Goal: Task Accomplishment & Management: Manage account settings

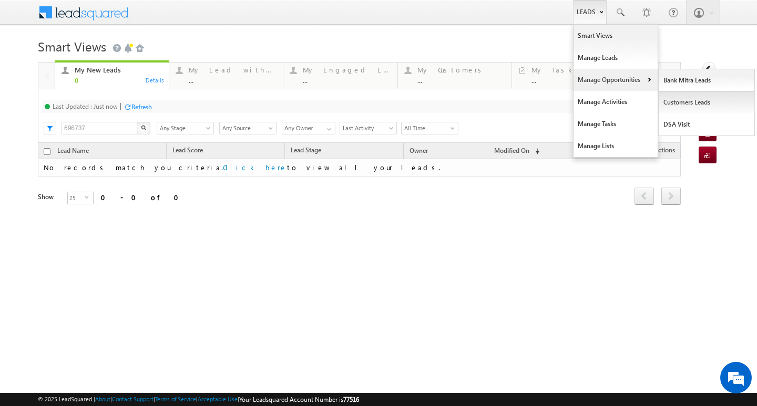
click at [689, 102] on link "Customers Leads" at bounding box center [707, 102] width 96 height 22
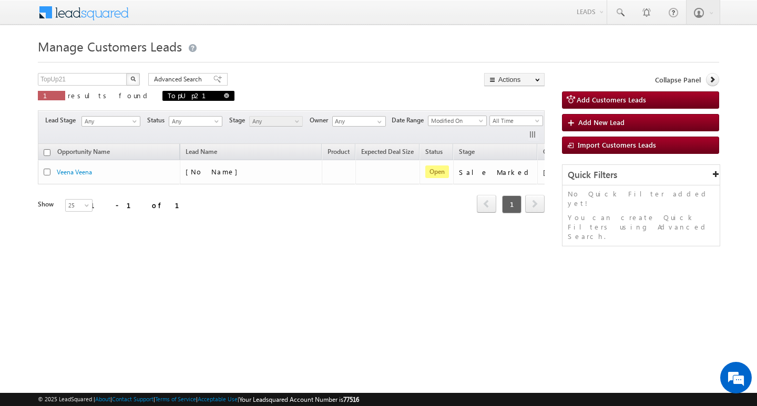
click at [224, 96] on span at bounding box center [226, 95] width 5 height 5
type input "Search Customers Leads"
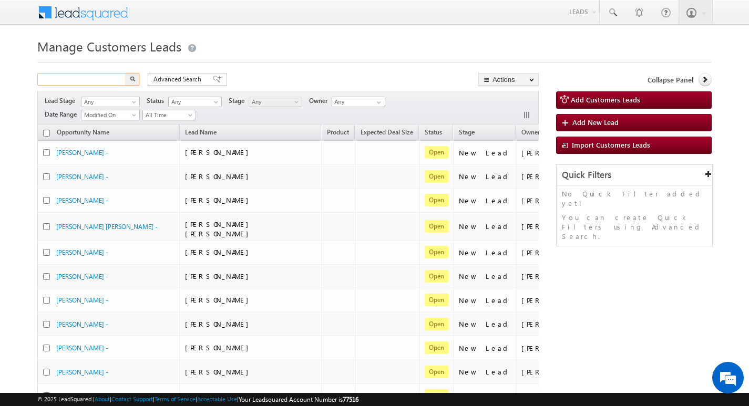
click at [106, 78] on input "text" at bounding box center [82, 79] width 90 height 13
paste input "TopUp45"
type input "TopUp45"
click at [126, 73] on button "button" at bounding box center [133, 79] width 14 height 13
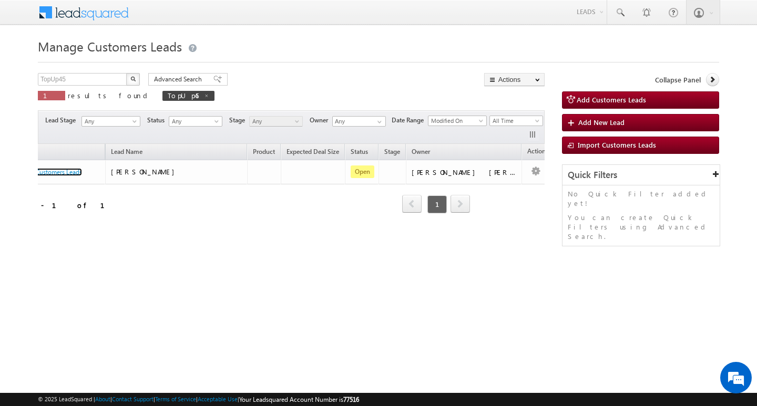
scroll to position [0, 80]
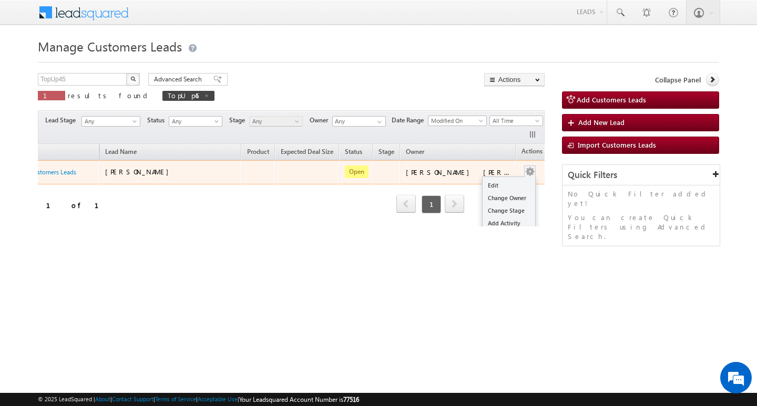
click at [524, 172] on button "button" at bounding box center [529, 172] width 11 height 11
click at [487, 183] on link "Edit" at bounding box center [508, 185] width 53 height 13
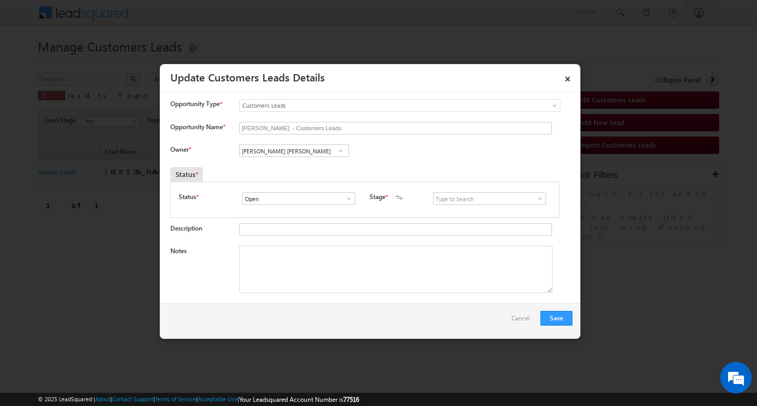
click at [335, 152] on span at bounding box center [340, 151] width 11 height 8
paste input "Sushant Sude"
type input "Sushant Sude"
click at [343, 149] on span at bounding box center [340, 151] width 11 height 8
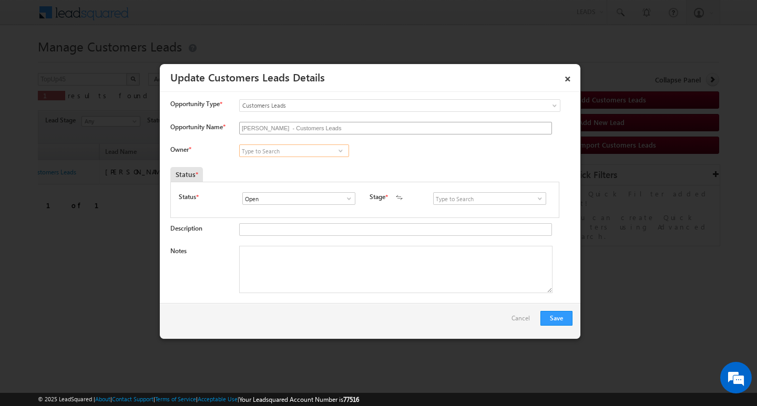
paste input "[PERSON_NAME]"
type input "V"
click at [474, 198] on input at bounding box center [489, 198] width 113 height 13
click at [461, 210] on link "Sales Marked" at bounding box center [489, 211] width 112 height 12
drag, startPoint x: 470, startPoint y: 199, endPoint x: 414, endPoint y: 198, distance: 55.7
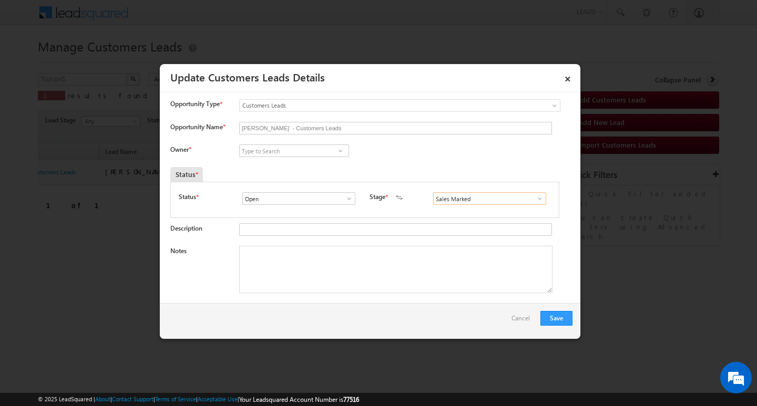
click at [415, 199] on div "Status * Open Won Lost Open Stage * New Lead Interested" at bounding box center [365, 200] width 372 height 17
type input "Sales Marked"
click at [306, 153] on input at bounding box center [294, 151] width 110 height 13
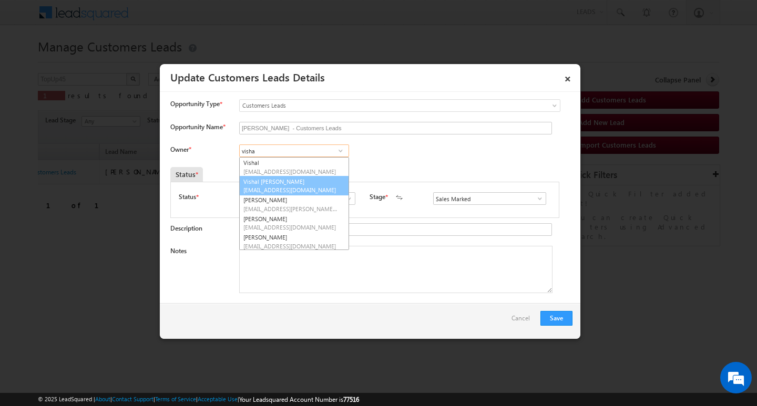
click at [296, 188] on span "[EMAIL_ADDRESS][DOMAIN_NAME]" at bounding box center [290, 190] width 95 height 8
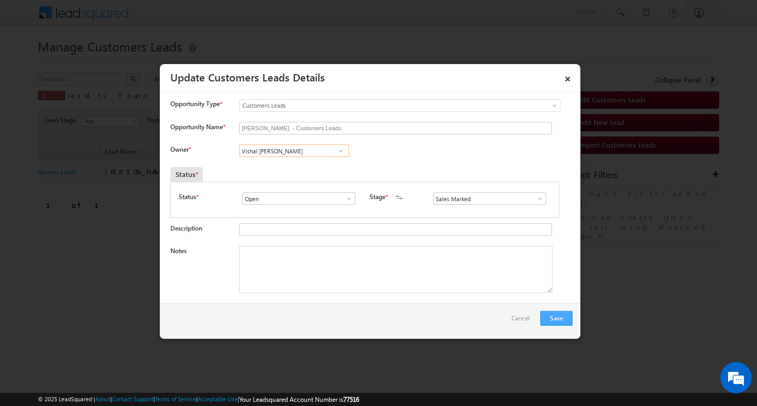
type input "Vishal [PERSON_NAME]"
click at [546, 313] on button "Save" at bounding box center [556, 318] width 32 height 15
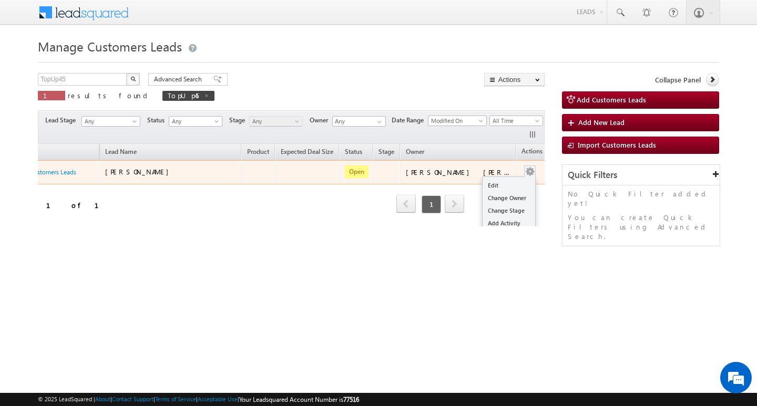
click at [524, 167] on button "button" at bounding box center [529, 172] width 11 height 11
click at [498, 186] on link "Edit" at bounding box center [508, 185] width 53 height 13
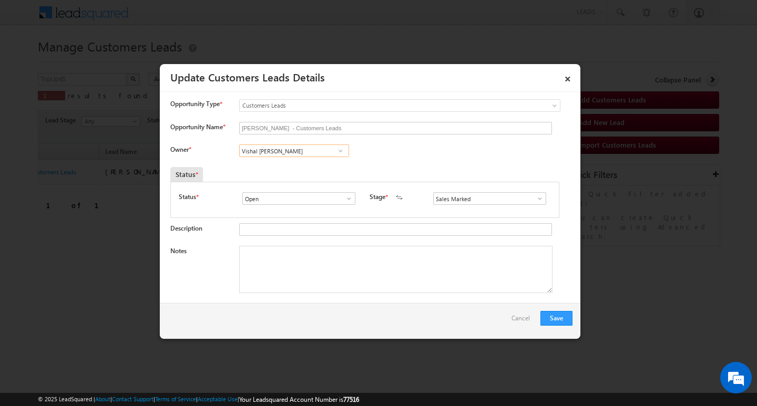
click at [315, 155] on input "Vishal [PERSON_NAME]" at bounding box center [294, 151] width 110 height 13
click at [343, 264] on textarea "Notes" at bounding box center [395, 269] width 313 height 47
paste textarea "Sales Marked"
type textarea "Sales Marked"
click at [343, 264] on textarea "Sales Marked" at bounding box center [395, 269] width 313 height 47
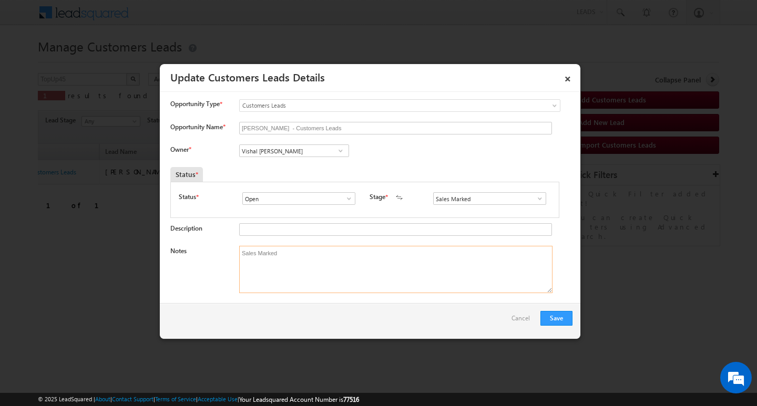
click at [343, 264] on textarea "Sales Marked" at bounding box center [395, 269] width 313 height 47
paste textarea "Customer Required Top-Up Loan 7 lakh amount (Sales Mark)"
type textarea "Customer Required Top-Up Loan 7 lakh amount (Sales Mark)"
click at [563, 316] on button "Save" at bounding box center [556, 318] width 32 height 15
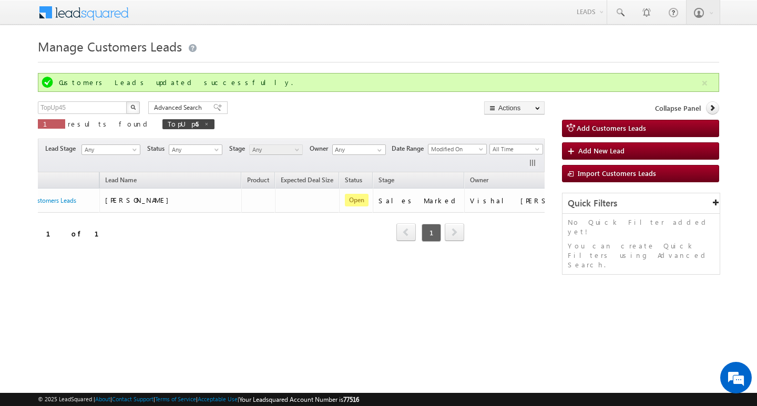
scroll to position [0, 75]
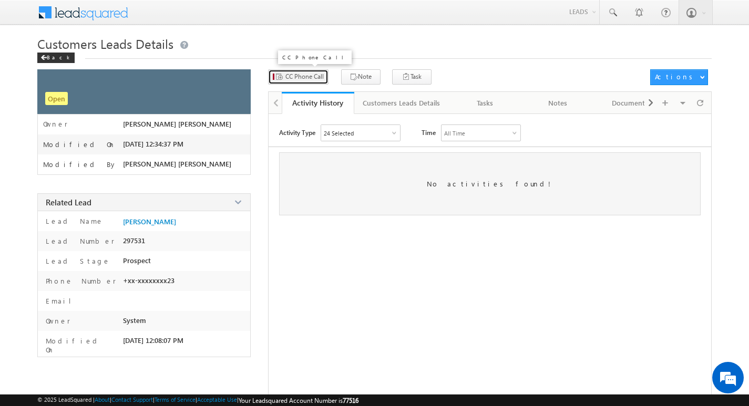
click at [318, 78] on span "CC Phone Call" at bounding box center [304, 76] width 38 height 9
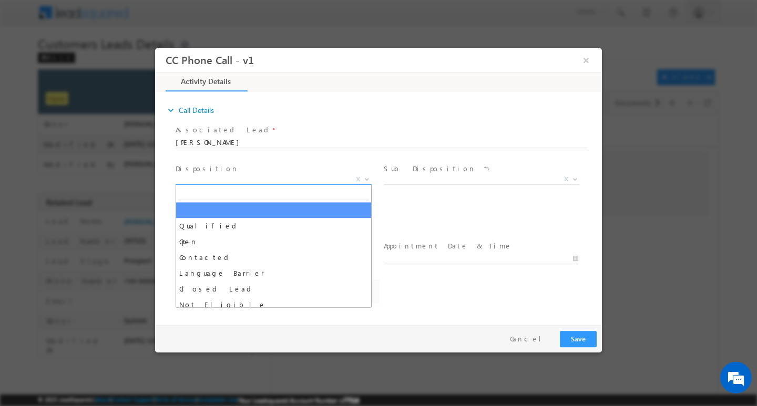
click at [243, 176] on span "X" at bounding box center [274, 179] width 196 height 11
select select "Rose.Shyse+sgrl@leadsquared.com"
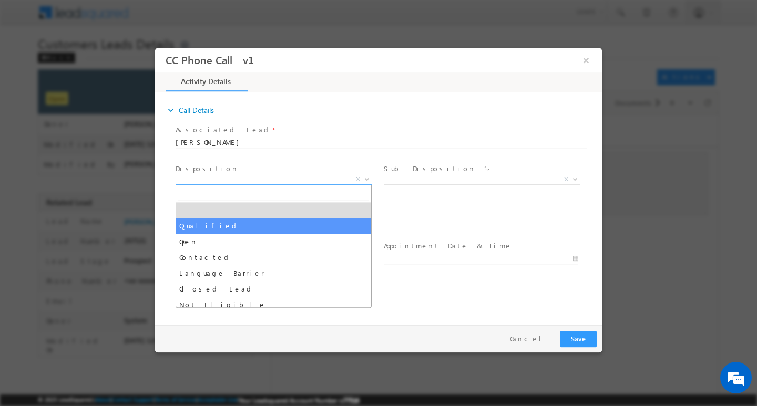
drag, startPoint x: 243, startPoint y: 222, endPoint x: 257, endPoint y: 221, distance: 13.8
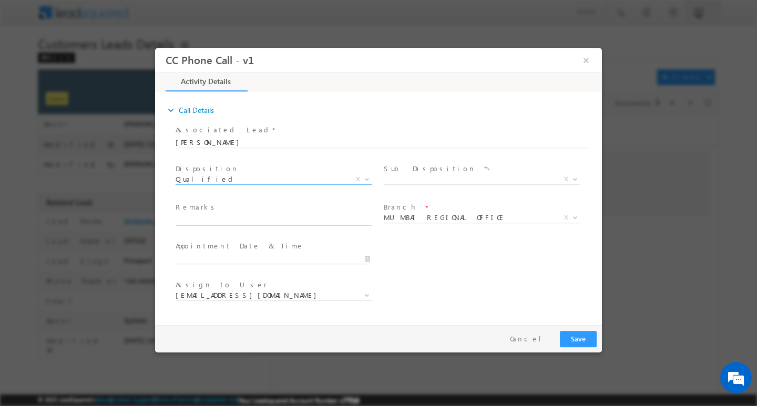
select select "Qualified"
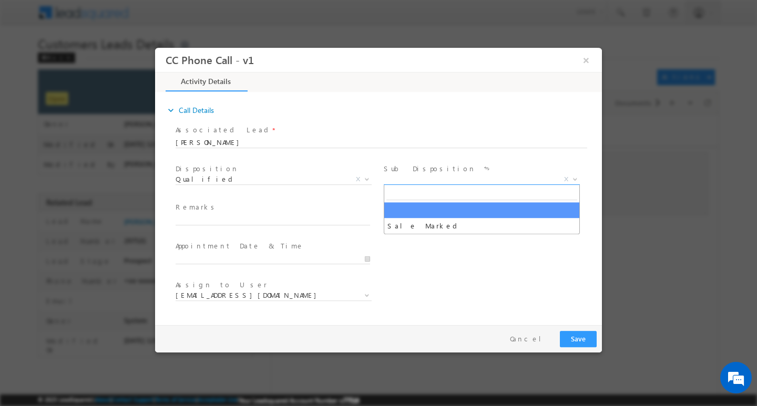
click at [416, 179] on span "X" at bounding box center [482, 179] width 196 height 11
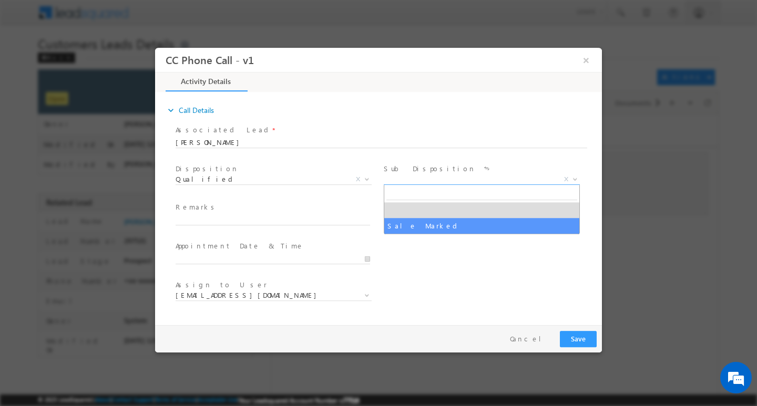
select select "Sale Marked"
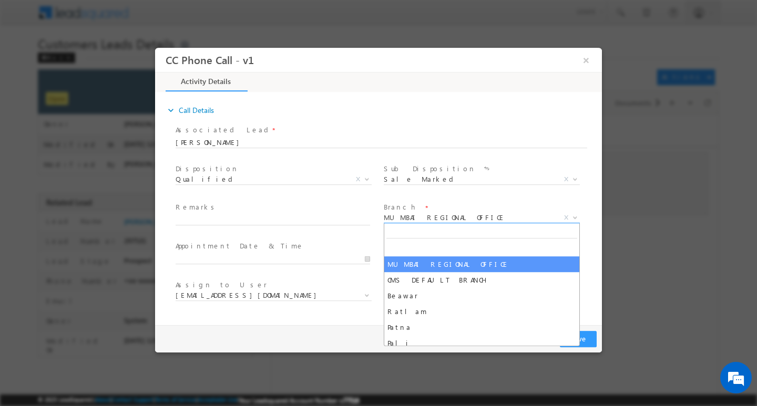
click at [439, 218] on span "MUMBAI REGIONAL OFFICE" at bounding box center [469, 216] width 171 height 9
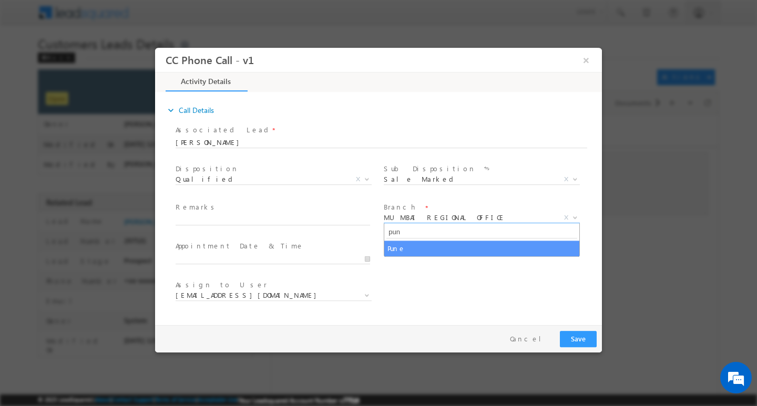
type input "pune"
select select "Pune"
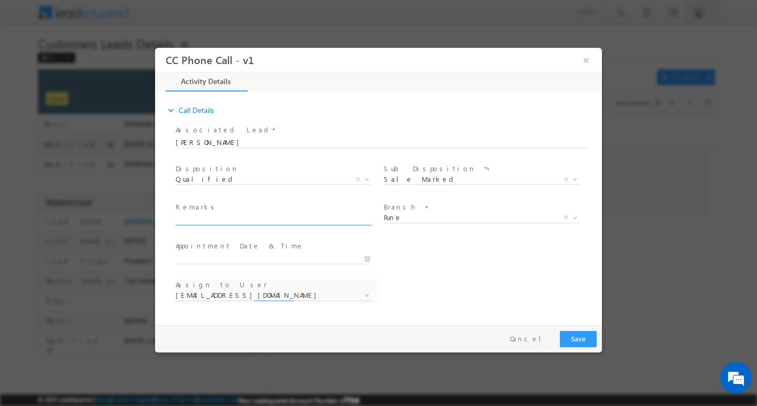
click at [306, 222] on input "text" at bounding box center [273, 219] width 194 height 11
paste input "Customer Required Top-Up Loan 7 lakh amount (Sales Mark)"
type input "Customer Required Top-Up Loan 7 lakh amount (Sales Mark)"
select select "amol.khopade@sgrlimited.in"
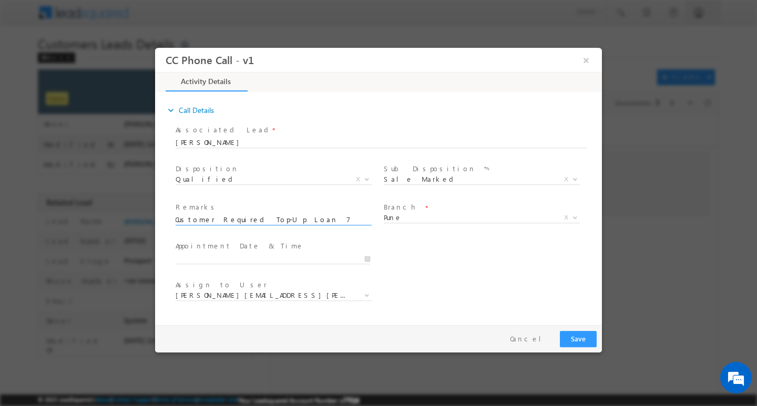
type input "Customer Required Top-Up Loan 7 lakh amount (Sales Mark)"
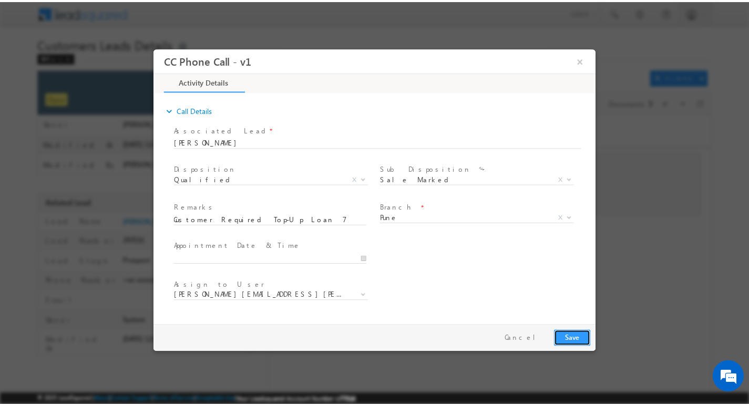
scroll to position [0, 0]
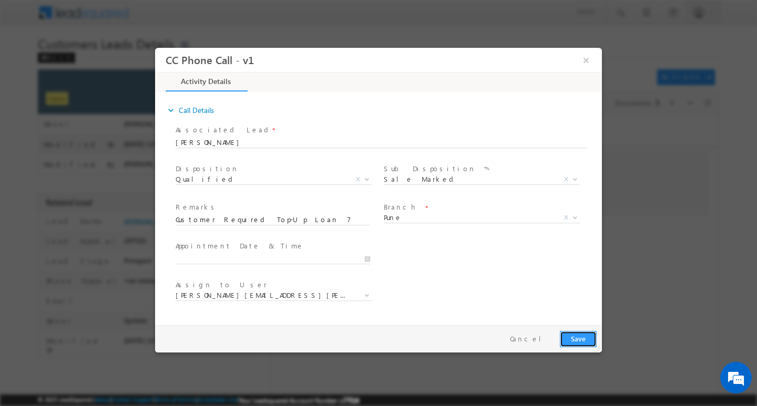
click at [580, 336] on button "Save" at bounding box center [578, 339] width 37 height 16
